Goal: Task Accomplishment & Management: Complete application form

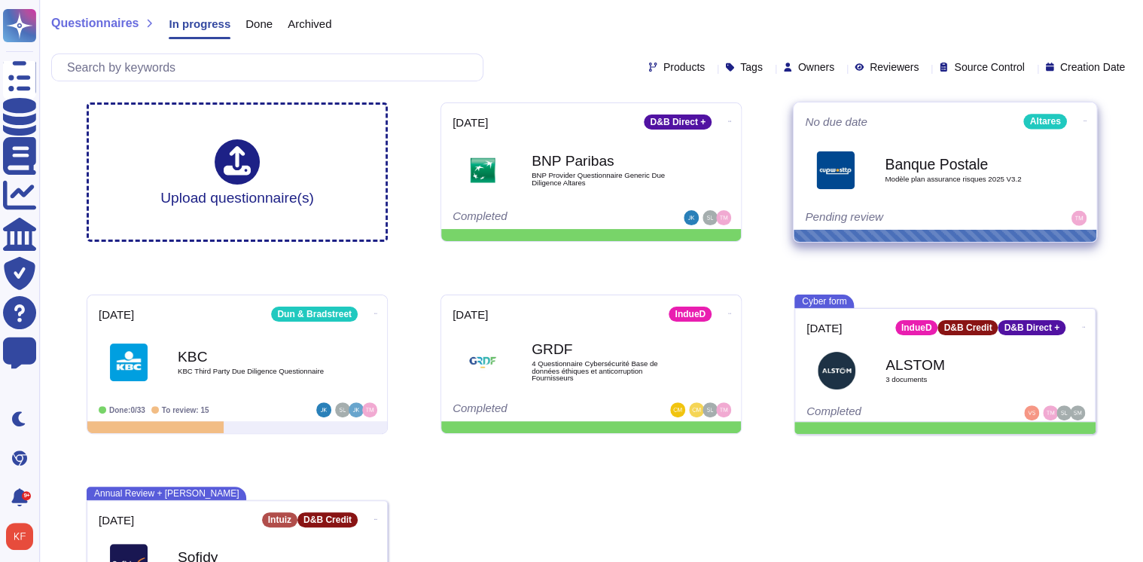
click at [952, 178] on span "Modèle plan assurance risques 2025 V3.2" at bounding box center [961, 179] width 152 height 8
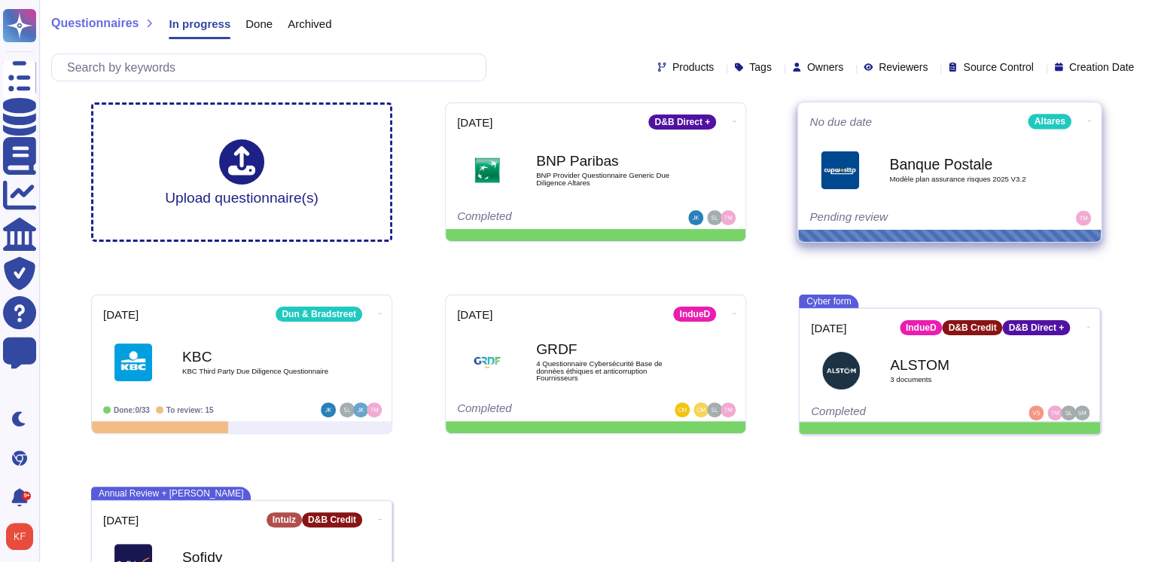
click at [952, 178] on html "Questionnaires Knowledge Base Documents Analytics CAIQ / SIG Trust Center Help …" at bounding box center [576, 319] width 1152 height 638
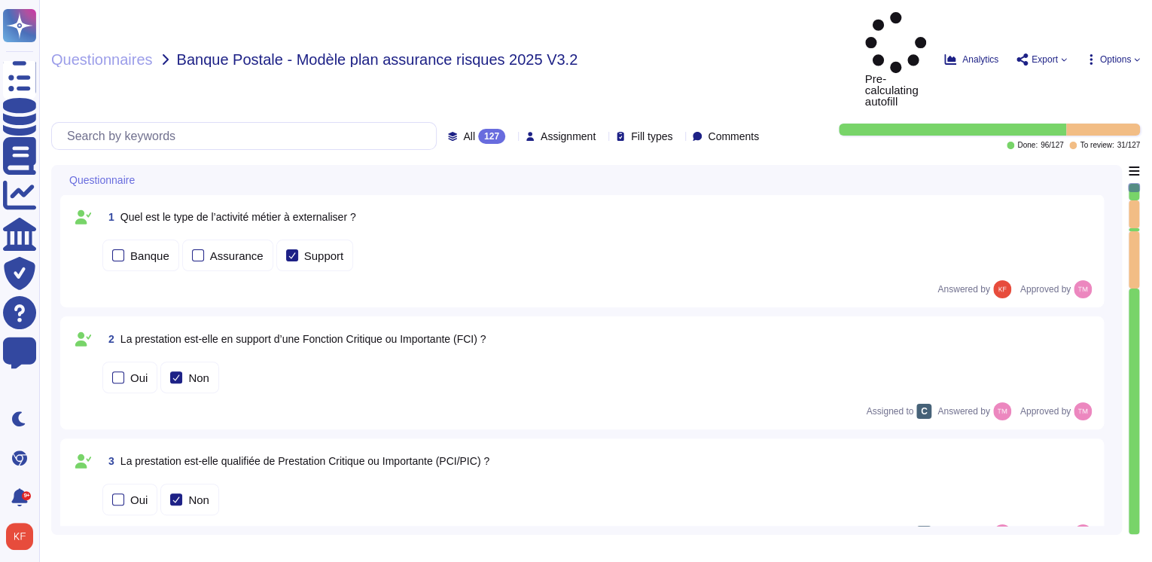
type textarea "Altares Group ne réalise pas de comité de suivi dédié à la sécurité avec les cl…"
click at [511, 137] on icon at bounding box center [511, 137] width 0 height 0
click at [551, 131] on span "Assignment" at bounding box center [568, 136] width 55 height 11
click at [821, 91] on div "Questionnaires Banque Postale - Modèle plan assurance risques 2025 V3.2 Pre-ca…" at bounding box center [595, 281] width 1113 height 562
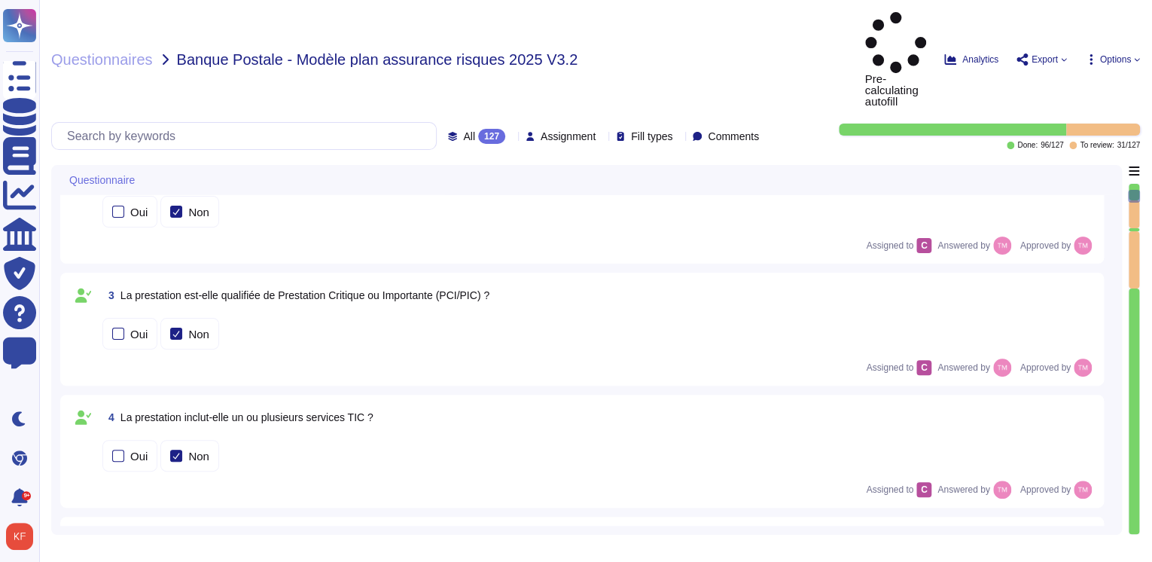
type textarea "N/A, Altares group ne fournir pas d'indicateur au client de manière periodique …"
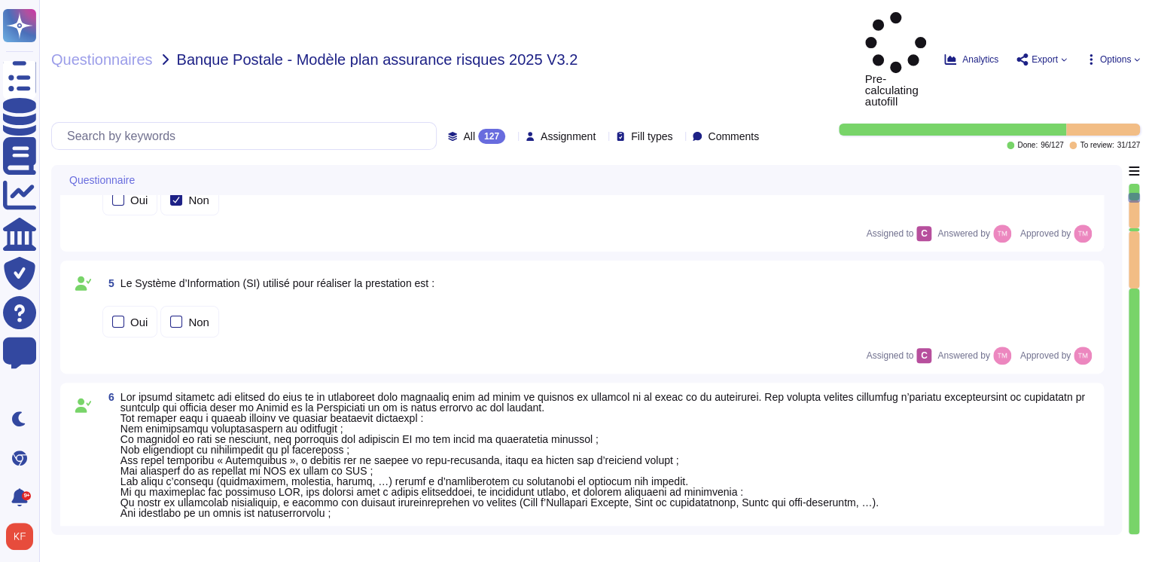
type textarea "[PERSON_NAME] est le Responsable de la sécurité. [EMAIL_ADDRESS][DOMAIN_NAME]"
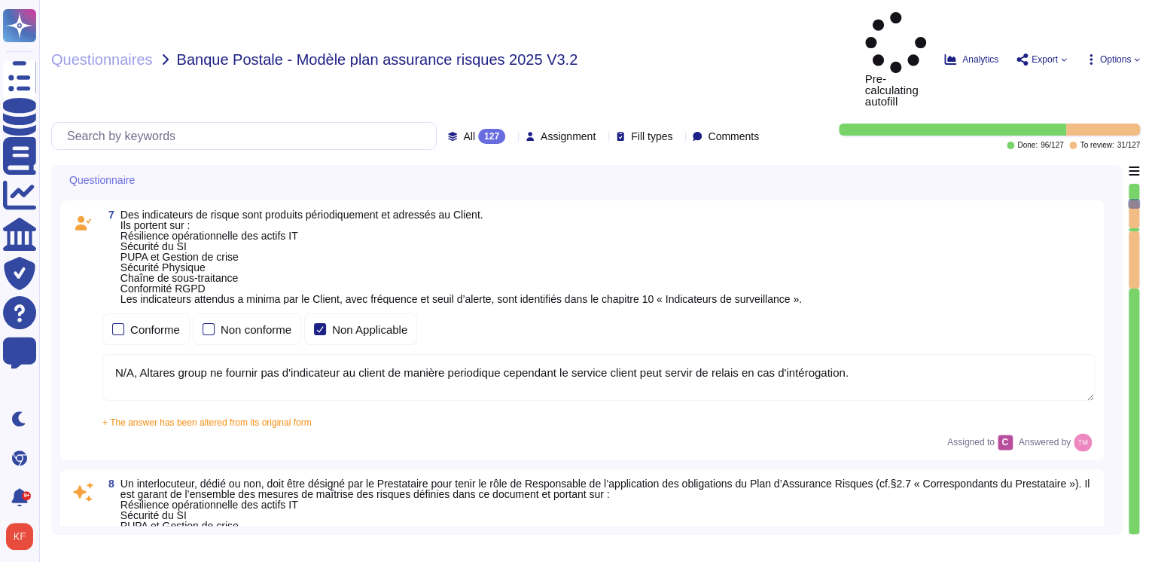
type textarea "Les connexions distantes sont protégées par une authentification à deux facteur…"
type textarea "Nos sous-traitants sont liés par les normes de sécurité Altares. Cependant, le …"
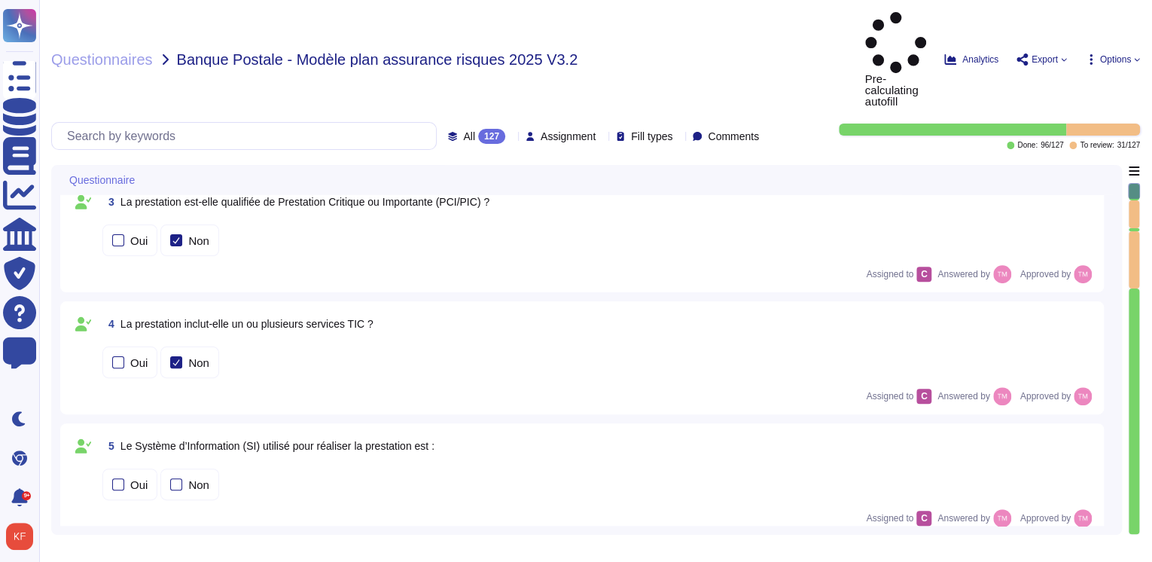
type textarea "N/A, Altares group ne fournir pas d'indicateur au client de manière periodique …"
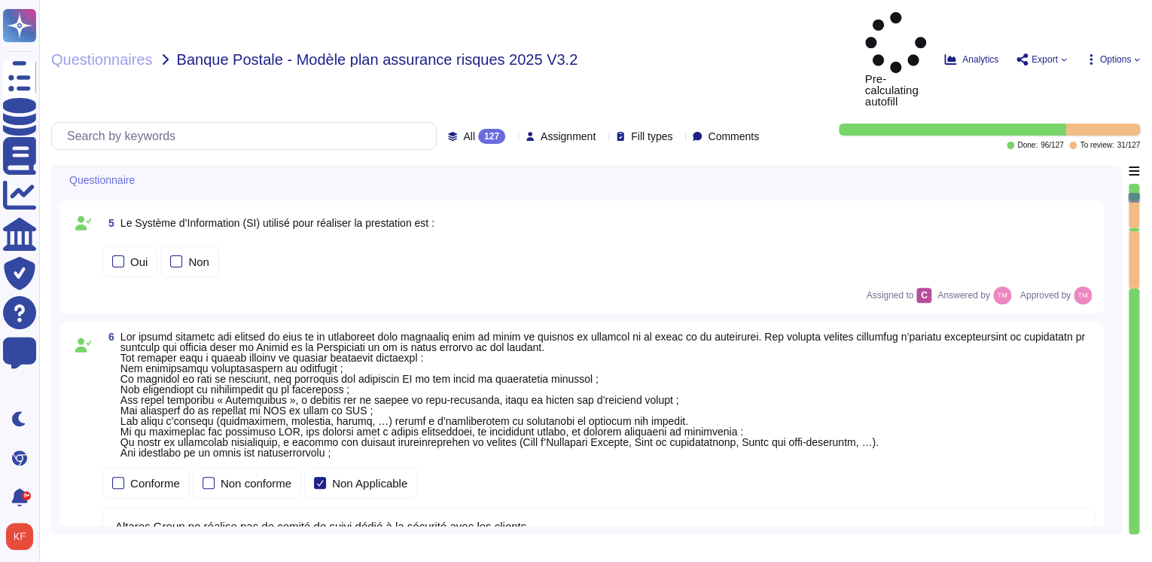
type textarea "[PERSON_NAME] est le Responsable de la sécurité. [EMAIL_ADDRESS][DOMAIN_NAME]"
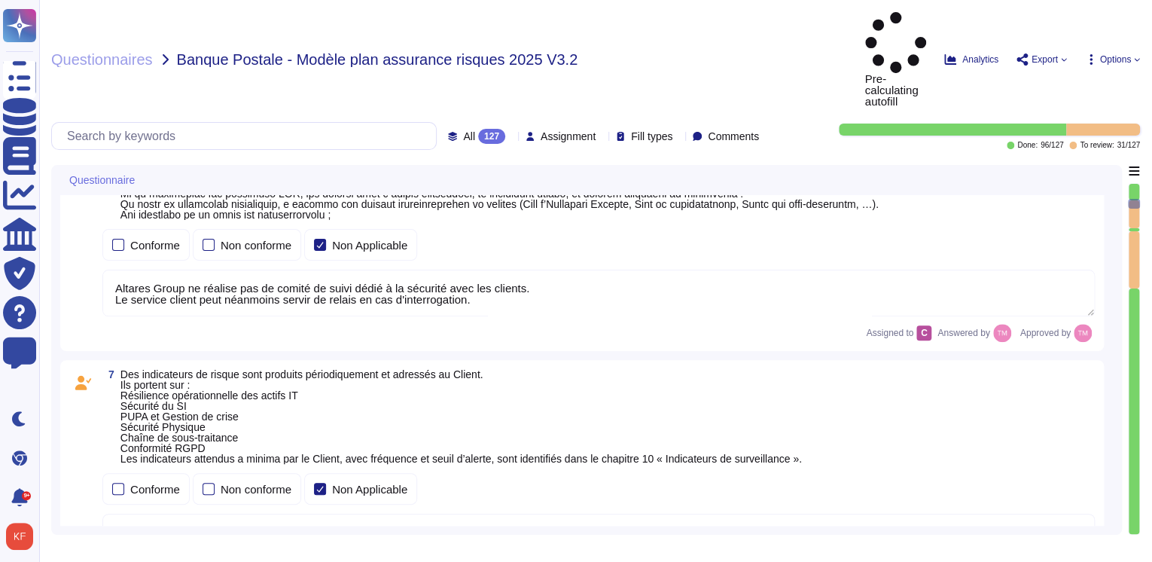
type textarea "Les connexions distantes sont protégées par une authentification à deux facteur…"
type textarea "Nos sous-traitants sont liés par les normes de sécurité Altares. Cependant, le …"
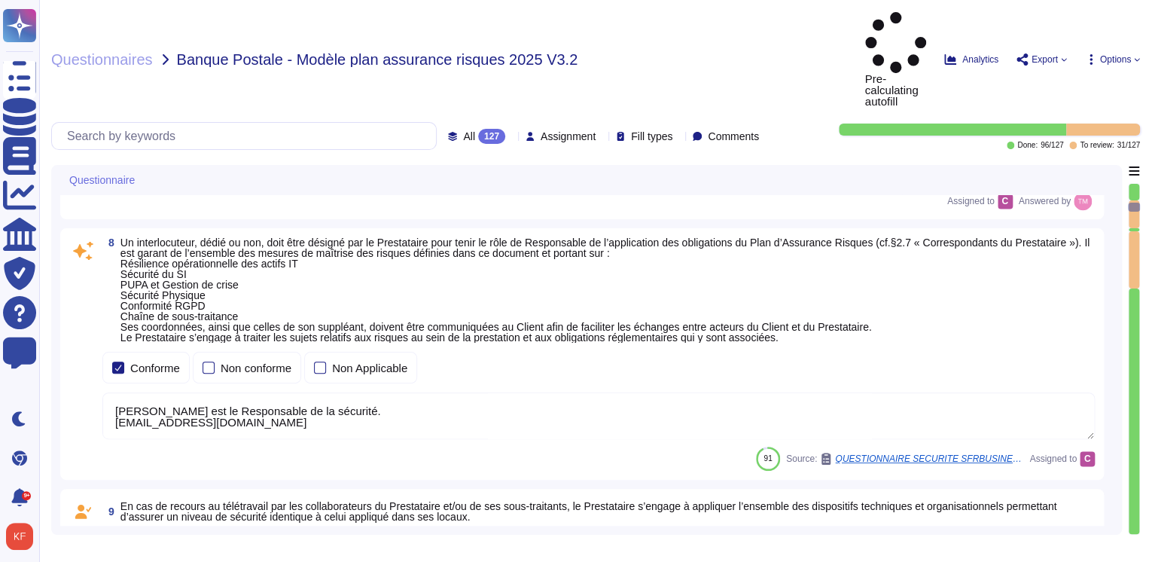
type textarea "Cf.PSSI et détails du centre de données sur demande Tous les actifs du SI doive…"
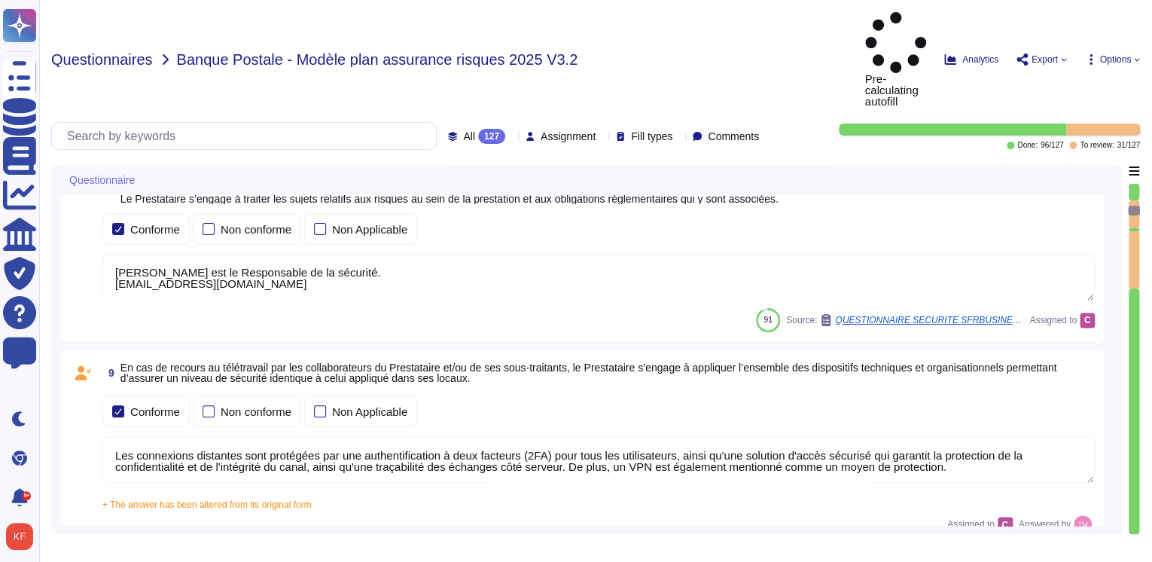
click at [135, 52] on span "Questionnaires" at bounding box center [102, 59] width 102 height 15
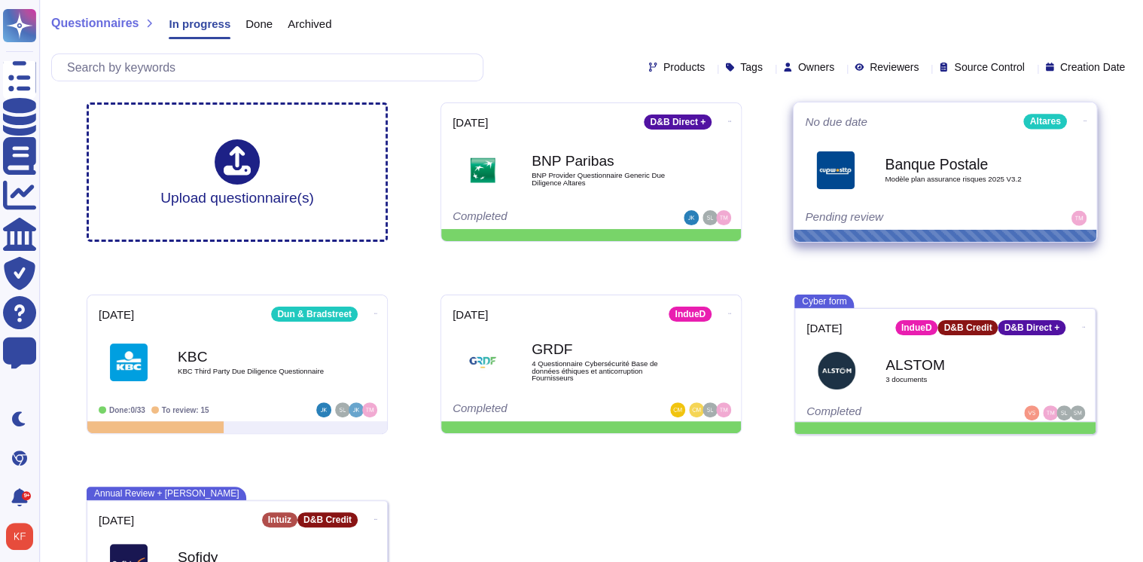
click at [967, 178] on span "Modèle plan assurance risques 2025 V3.2" at bounding box center [961, 179] width 152 height 8
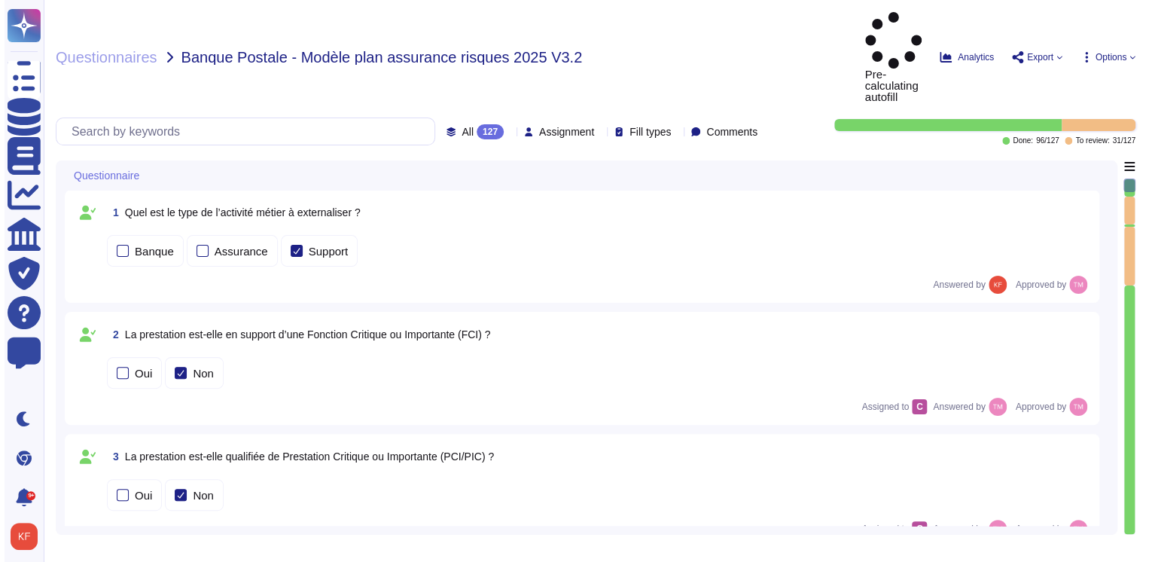
type textarea "Altares Group ne réalise pas de comité de suivi dédié à la sécurité avec les cl…"
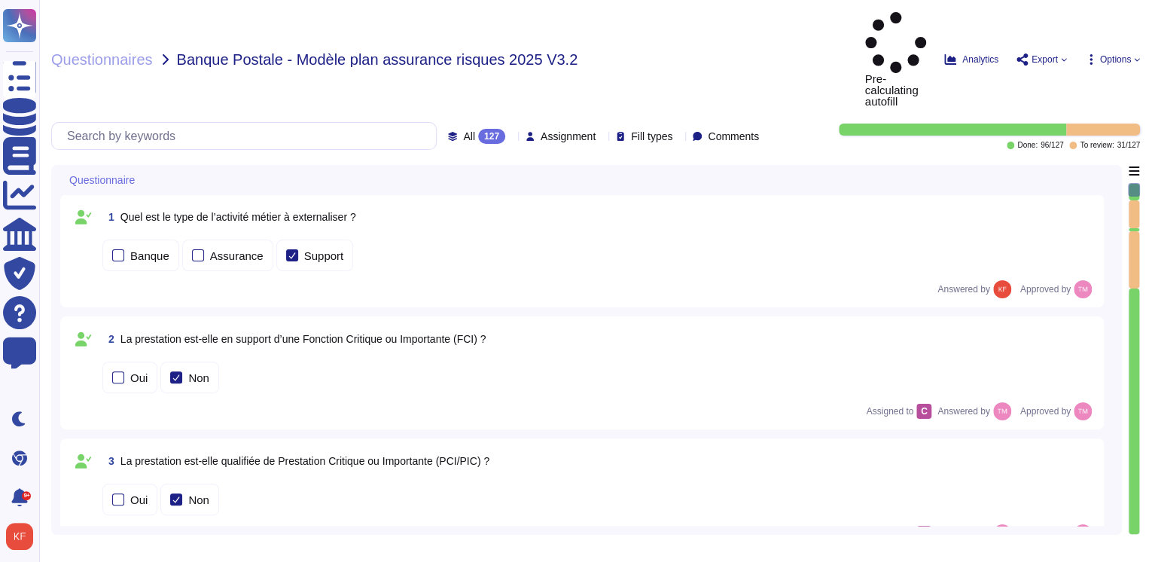
click at [967, 239] on div "Banque Assurance Support" at bounding box center [598, 255] width 992 height 32
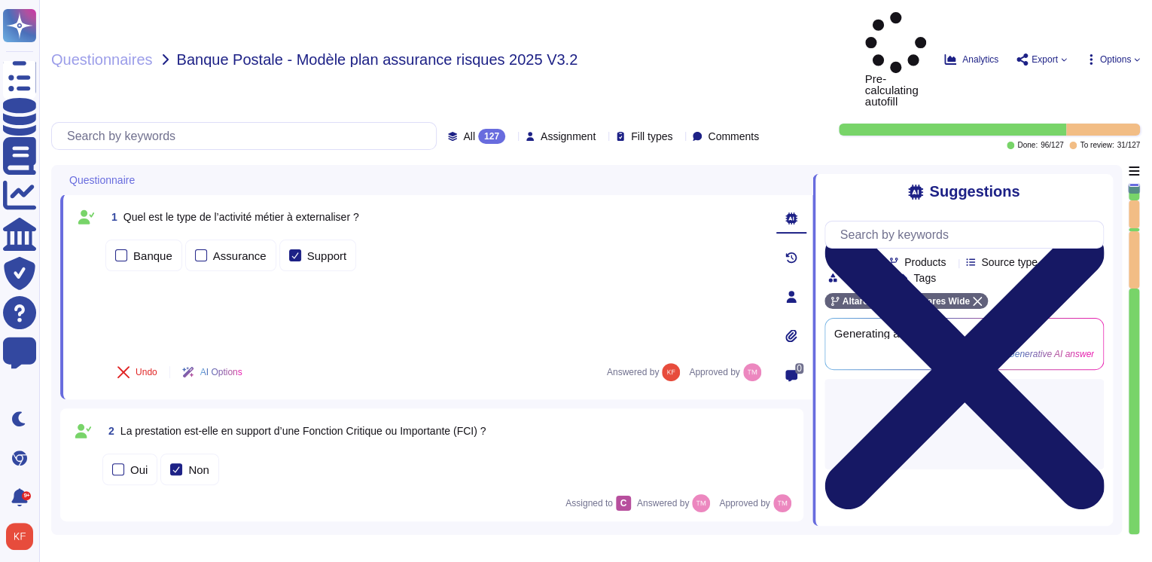
click at [1092, 230] on icon at bounding box center [964, 370] width 280 height 280
